Goal: Task Accomplishment & Management: Use online tool/utility

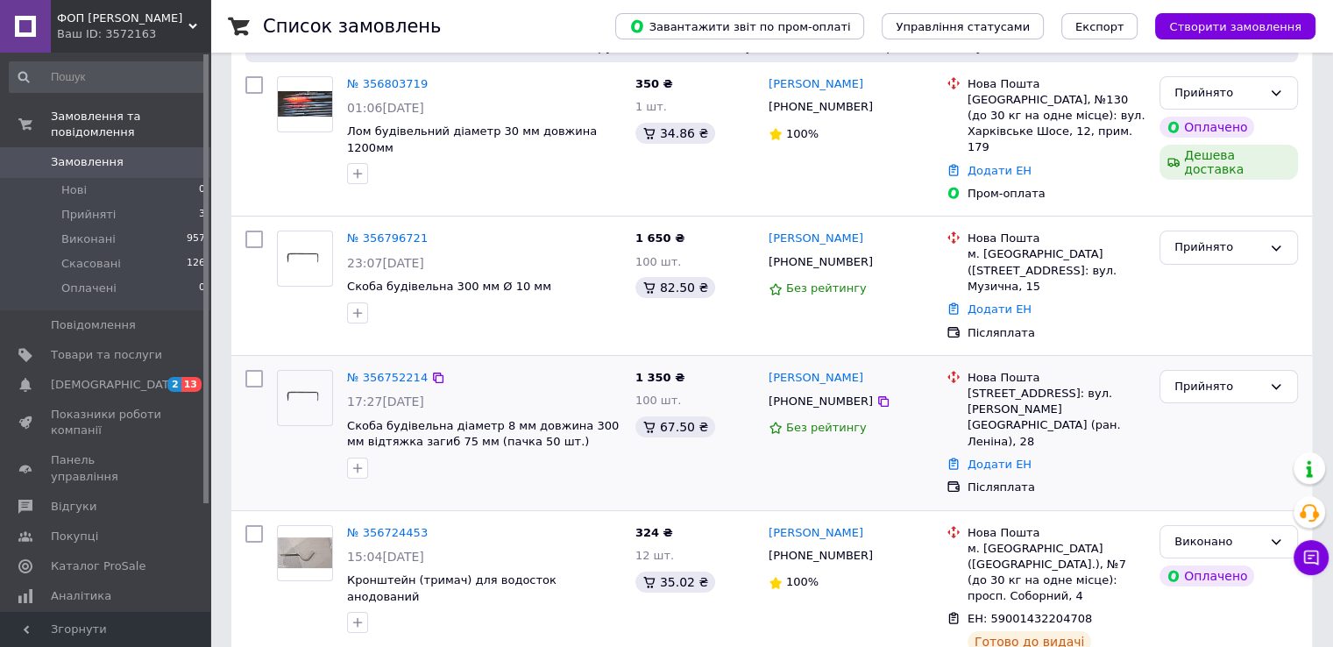
scroll to position [175, 0]
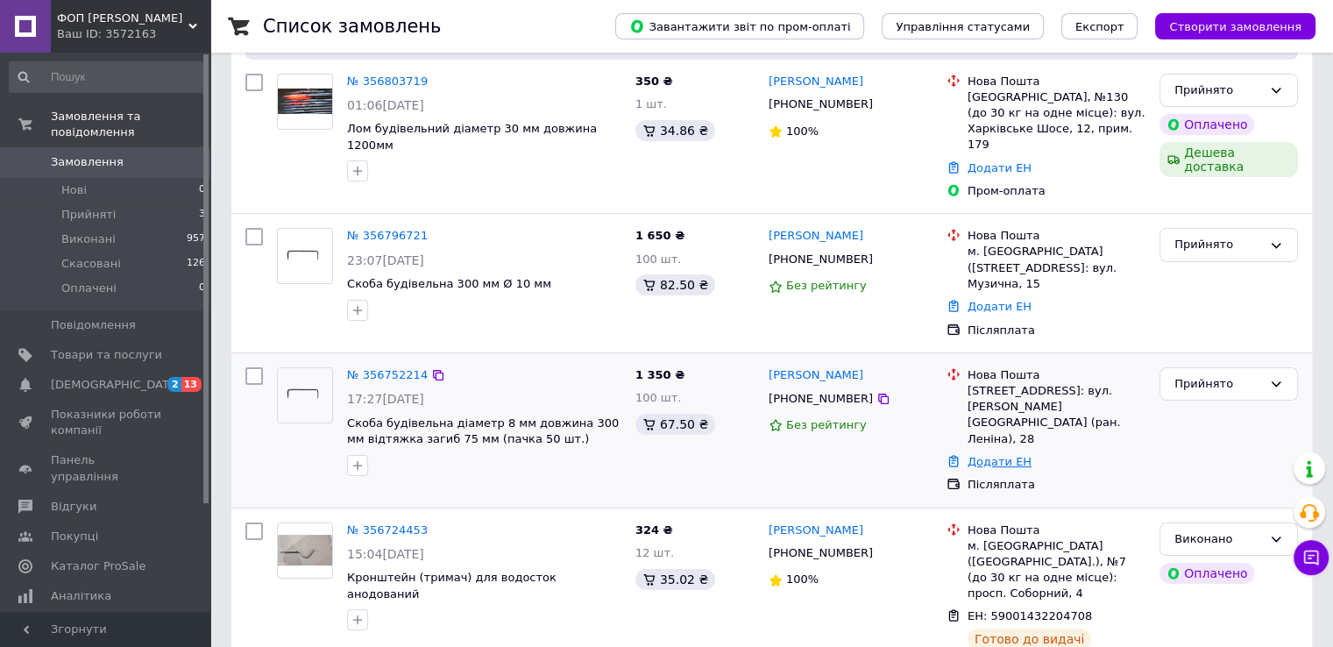
click at [978, 455] on link "Додати ЕН" at bounding box center [999, 461] width 64 height 13
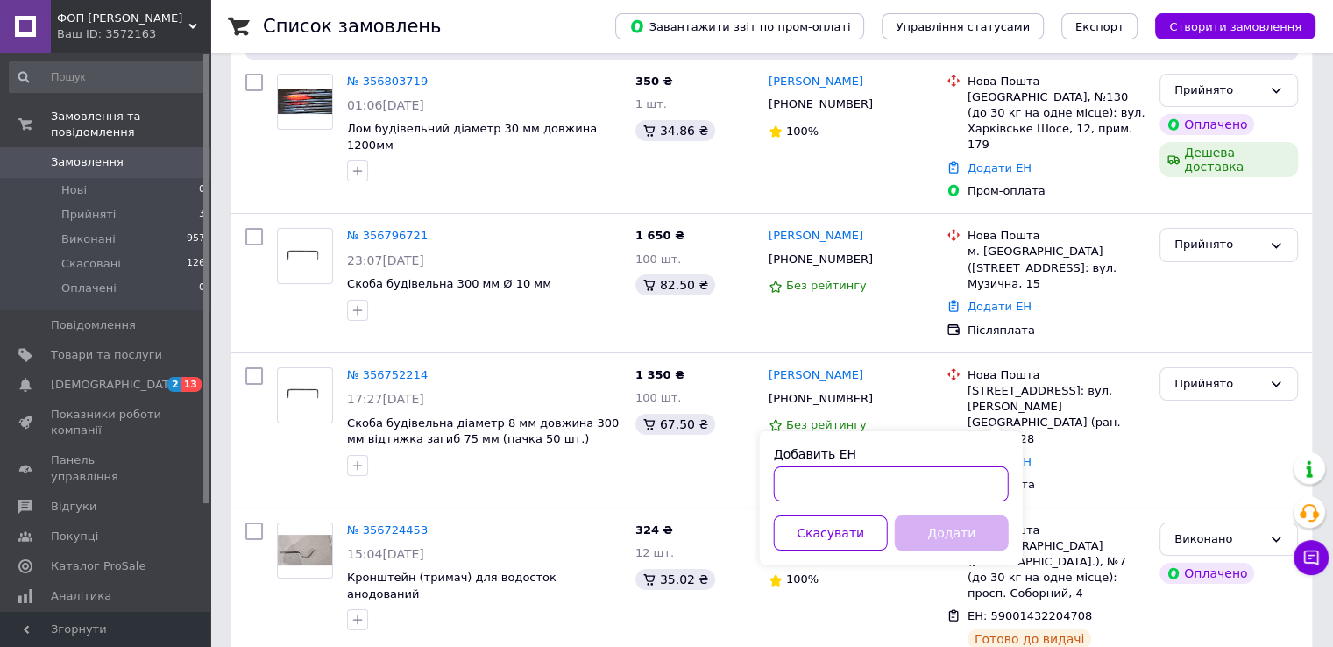
click at [797, 489] on input "Добавить ЕН" at bounding box center [891, 483] width 235 height 35
paste input "59001432903679"
type input "59001432903679"
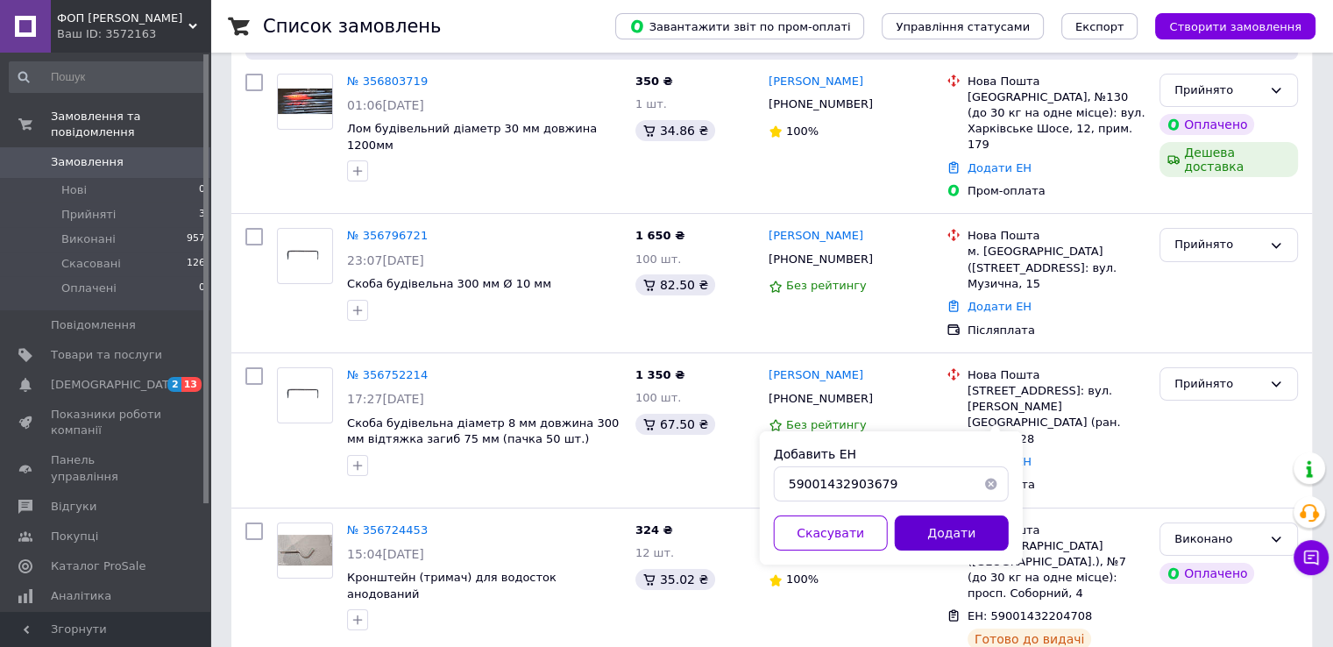
click at [946, 532] on button "Додати" at bounding box center [952, 532] width 114 height 35
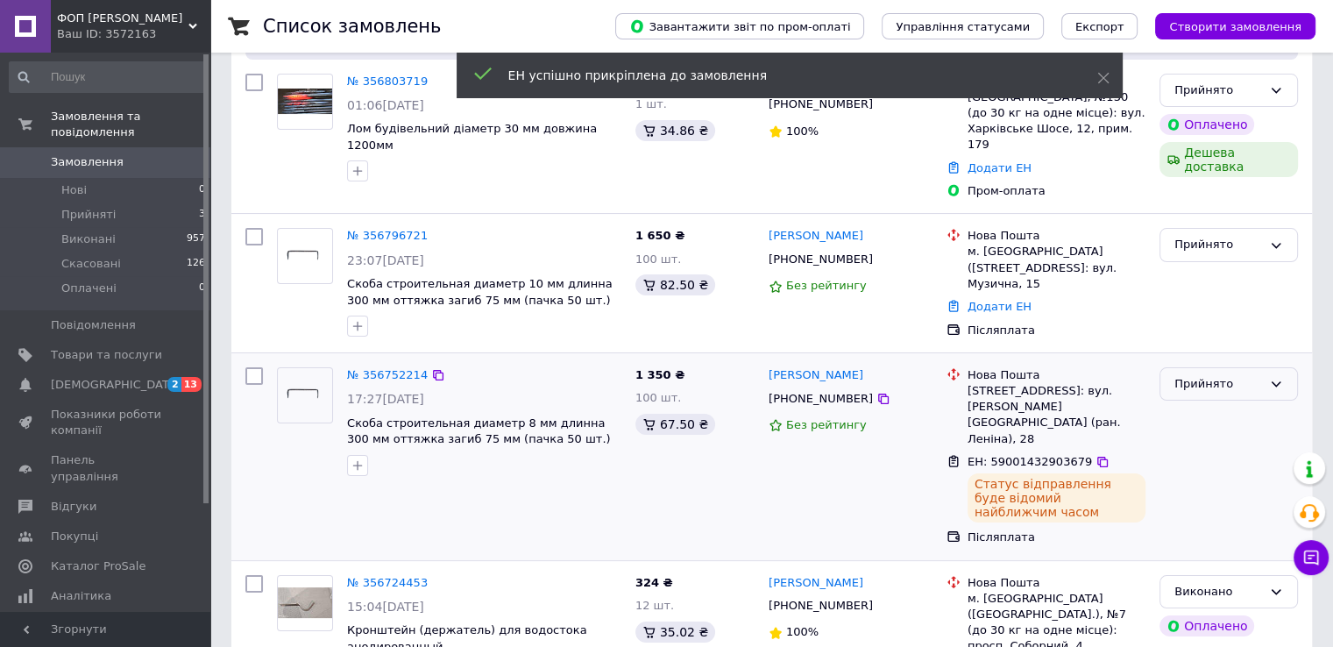
click at [1272, 377] on icon at bounding box center [1276, 384] width 14 height 14
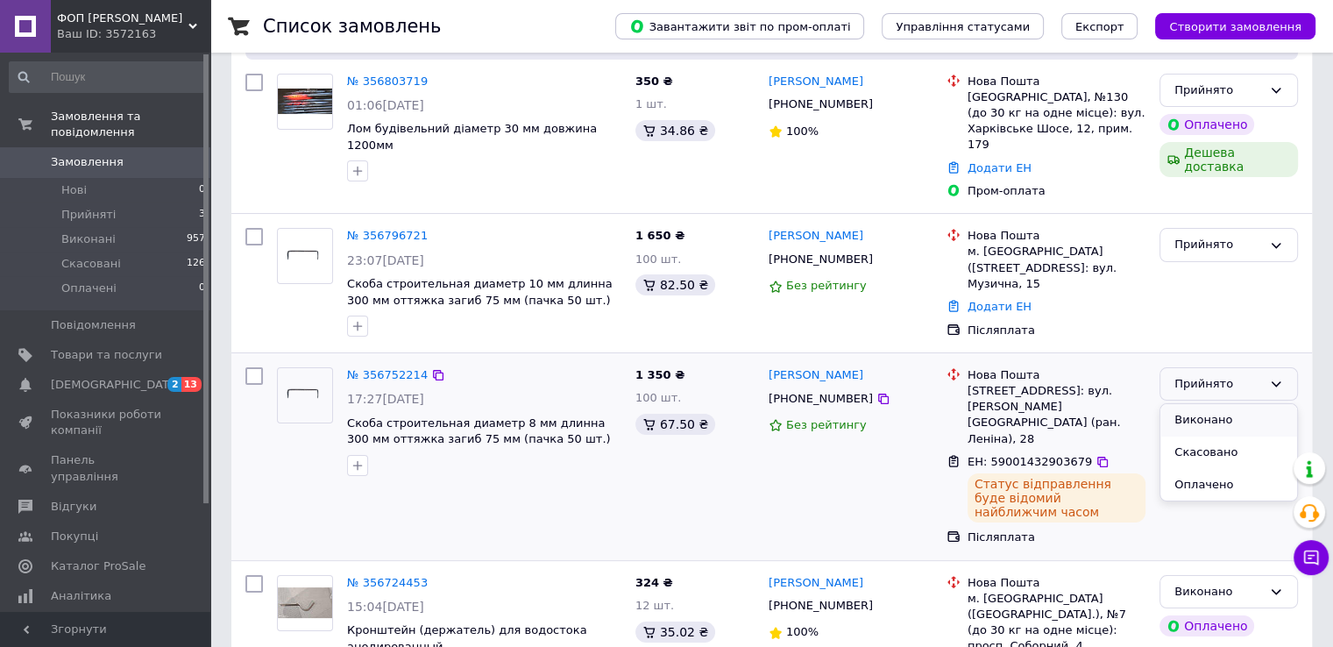
click at [1222, 404] on li "Виконано" at bounding box center [1228, 420] width 137 height 32
click at [985, 300] on link "Додати ЕН" at bounding box center [999, 306] width 64 height 13
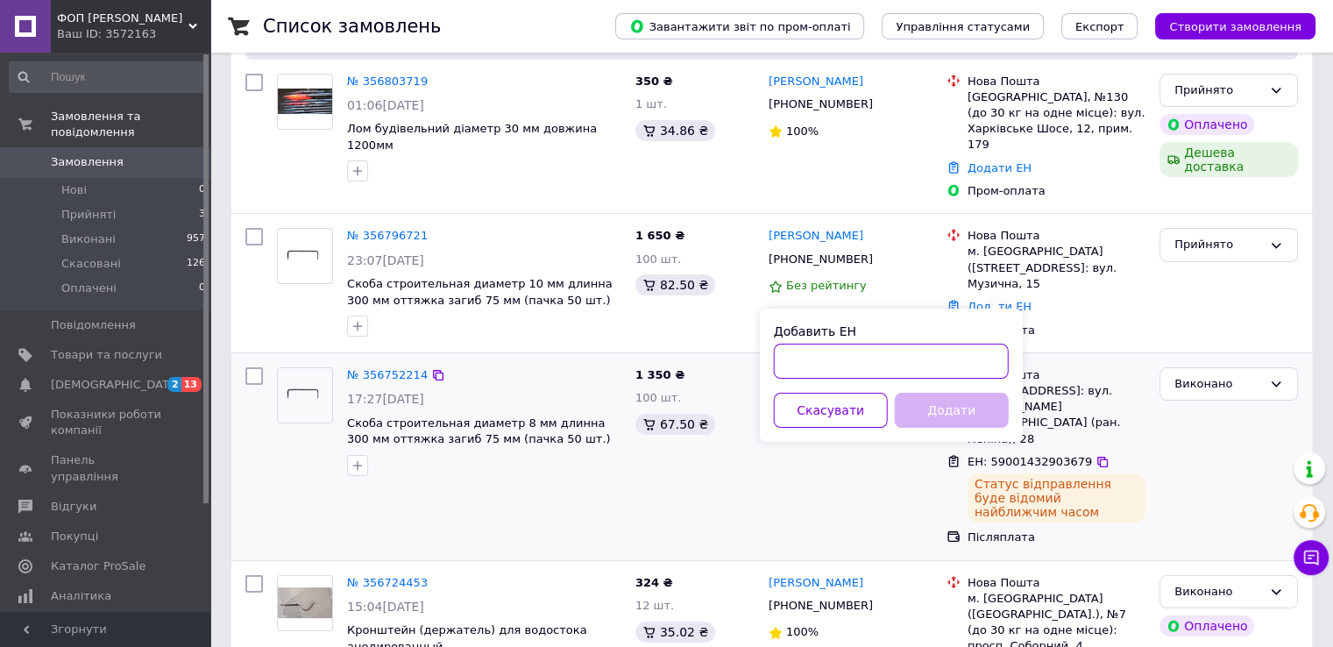
click at [845, 360] on input "Добавить ЕН" at bounding box center [891, 361] width 235 height 35
paste input "59001432902765"
type input "59001432902765"
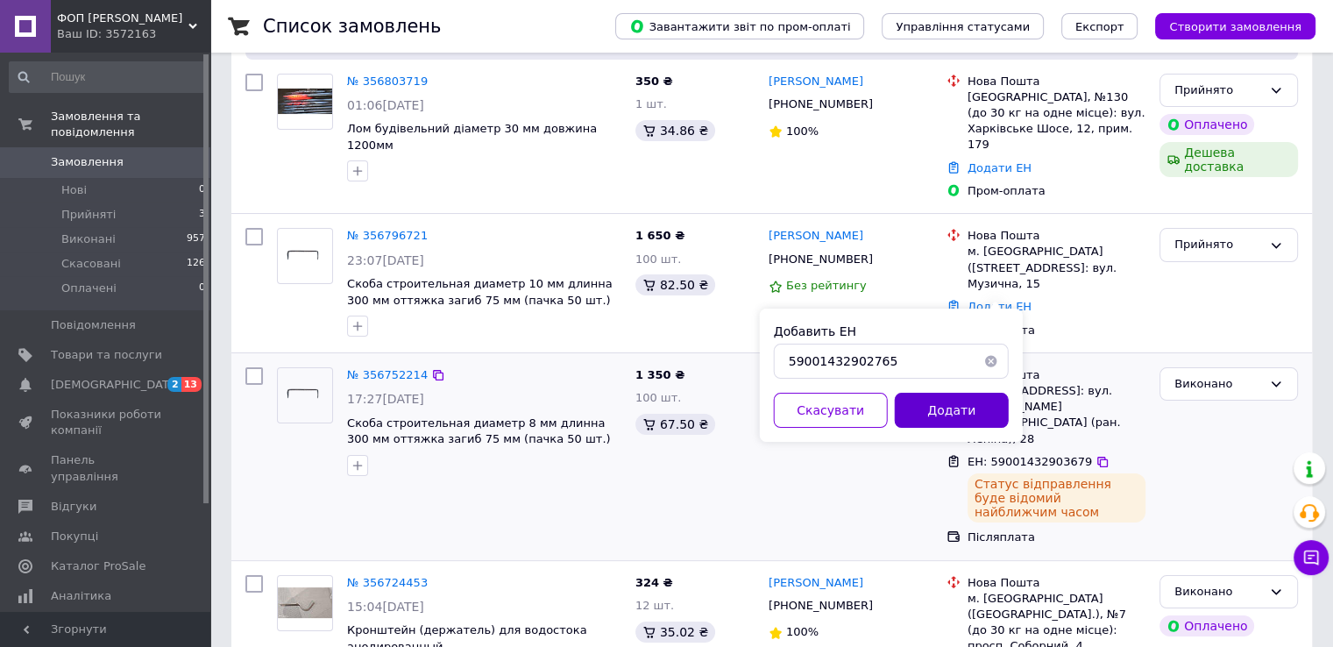
click at [932, 408] on button "Додати" at bounding box center [952, 410] width 114 height 35
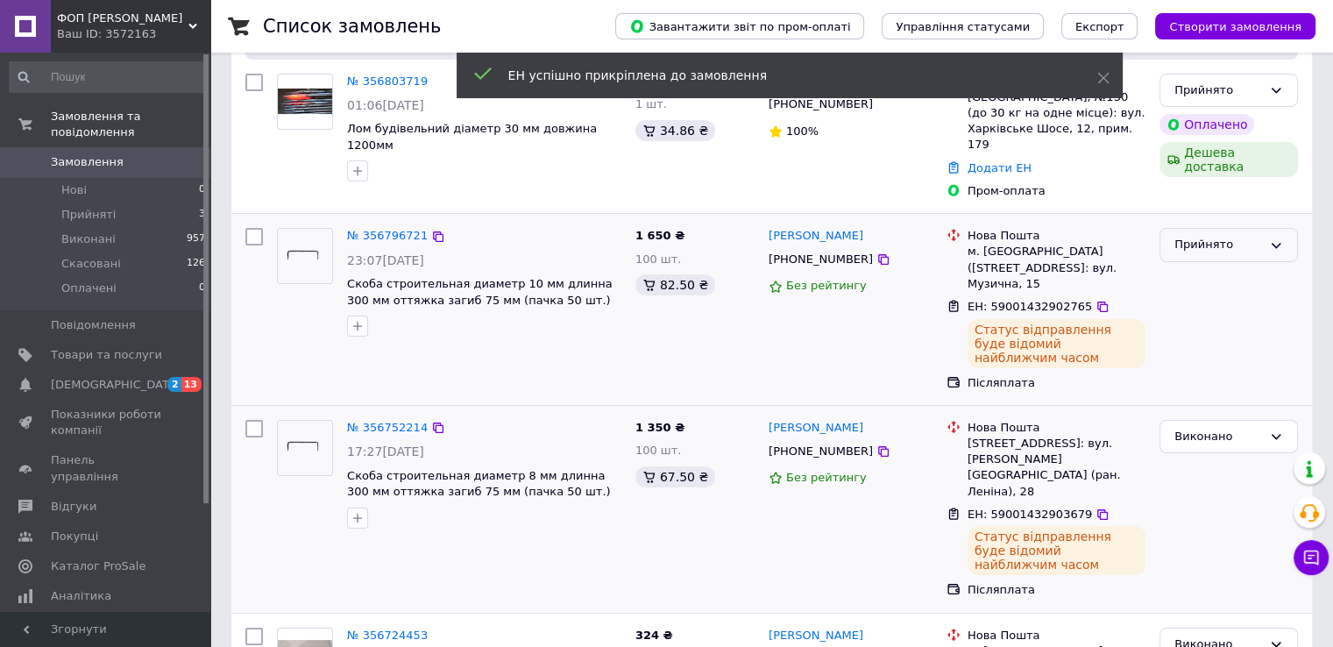
click at [1279, 238] on icon at bounding box center [1276, 245] width 14 height 14
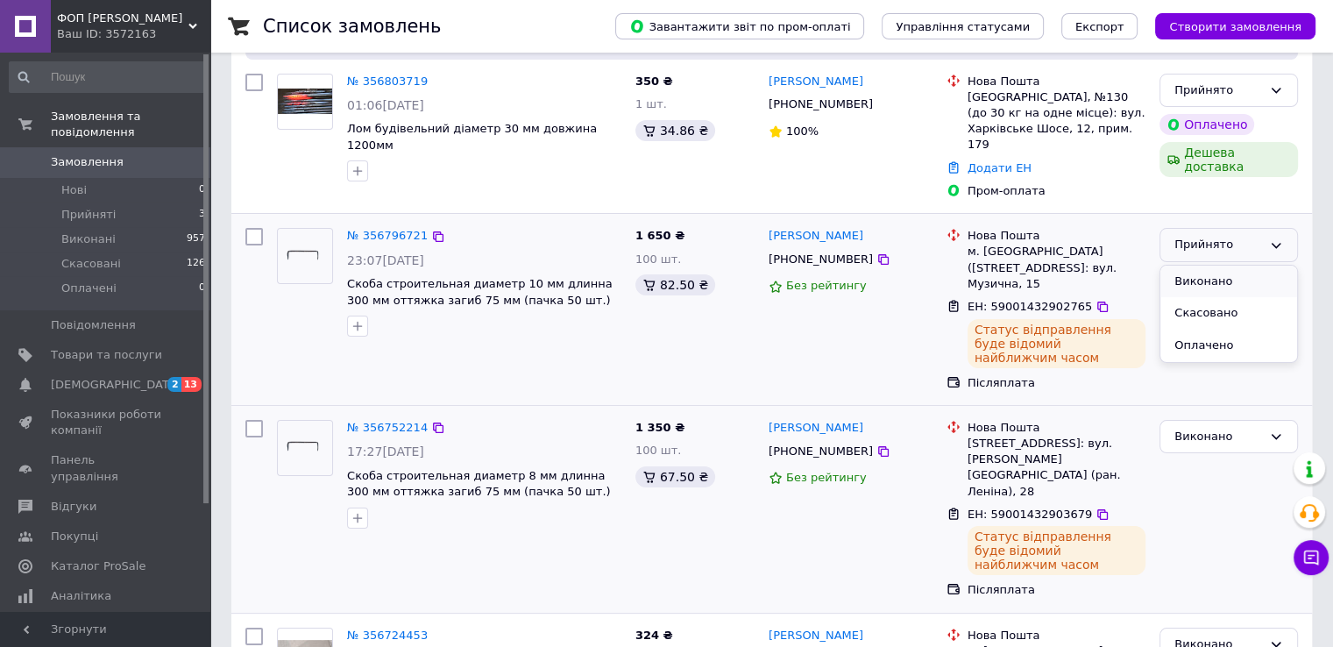
click at [1235, 266] on li "Виконано" at bounding box center [1228, 282] width 137 height 32
click at [980, 161] on link "Додати ЕН" at bounding box center [999, 167] width 64 height 13
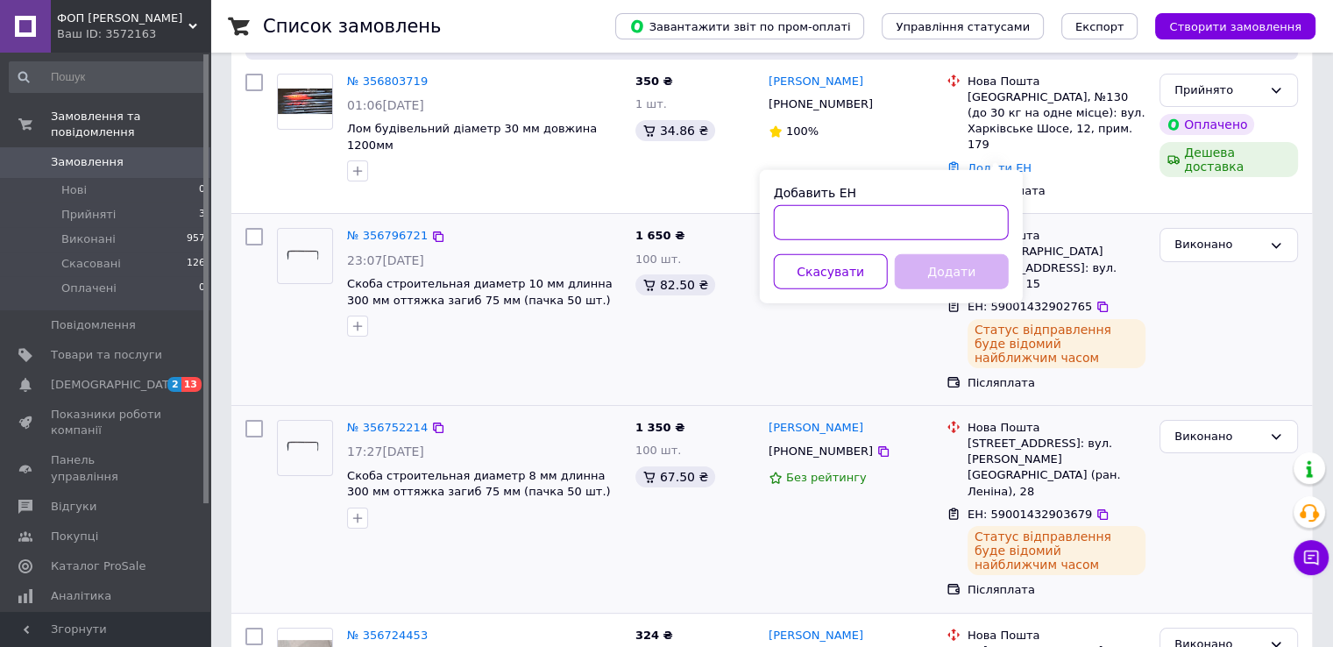
click at [817, 225] on input "Добавить ЕН" at bounding box center [891, 222] width 235 height 35
paste input "59001432904506"
type input "59001432904506"
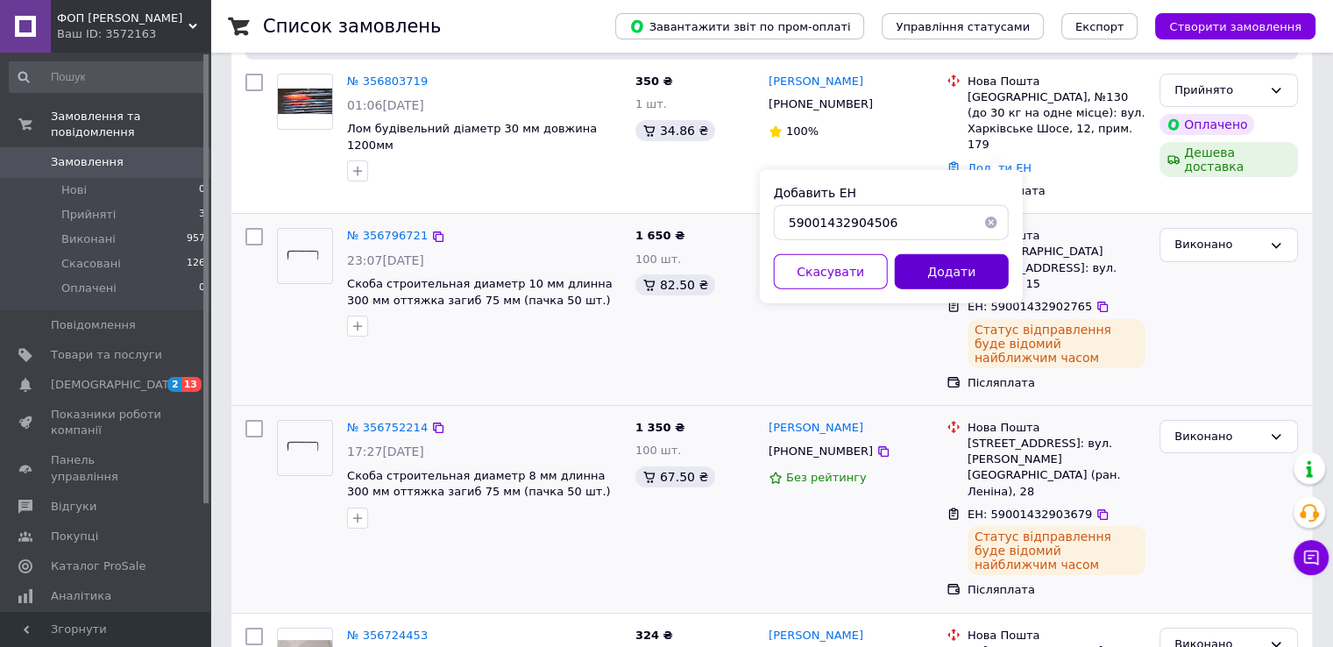
click at [940, 276] on button "Додати" at bounding box center [952, 271] width 114 height 35
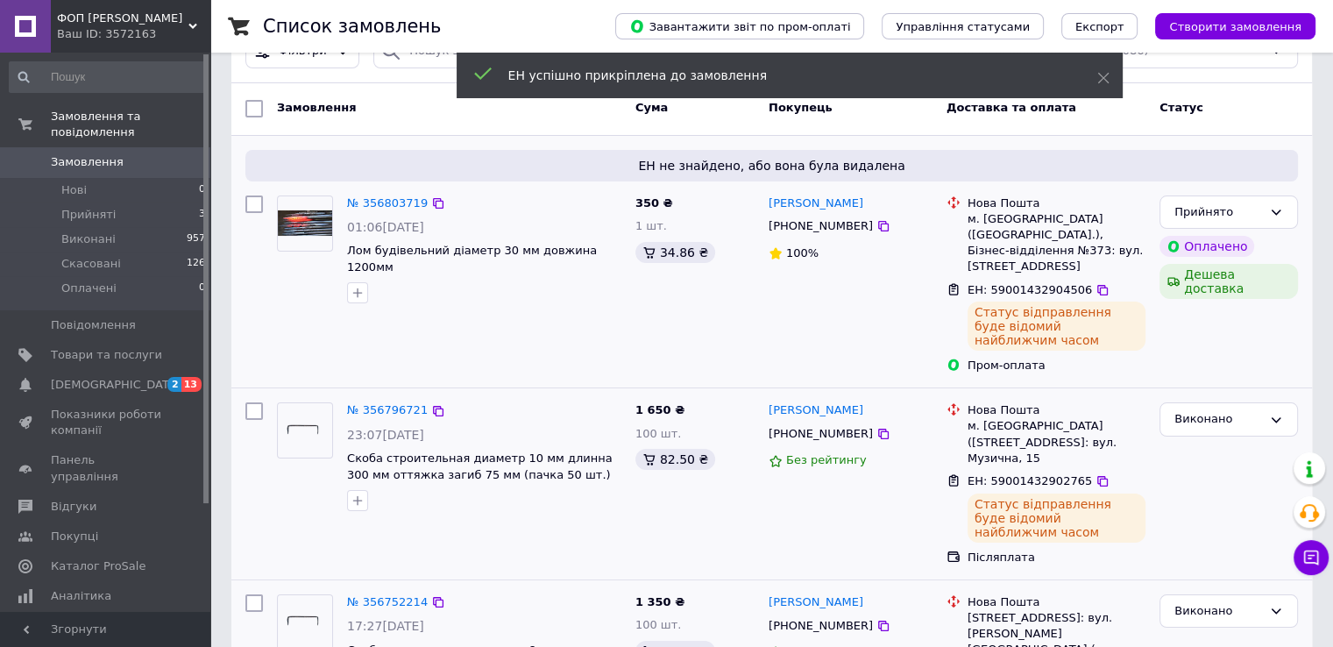
scroll to position [0, 0]
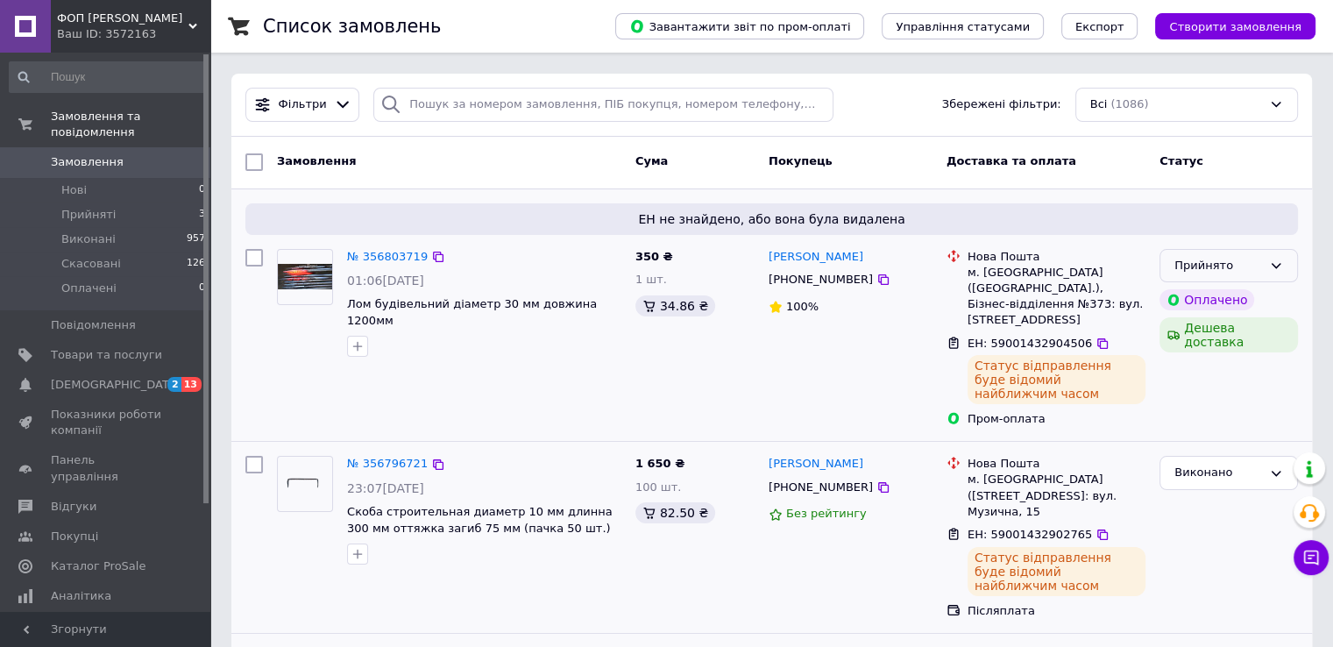
click at [1274, 262] on icon at bounding box center [1276, 266] width 14 height 14
click at [1199, 299] on li "Виконано" at bounding box center [1228, 302] width 137 height 32
